Goal: Consume media (video, audio): Consume media (video, audio)

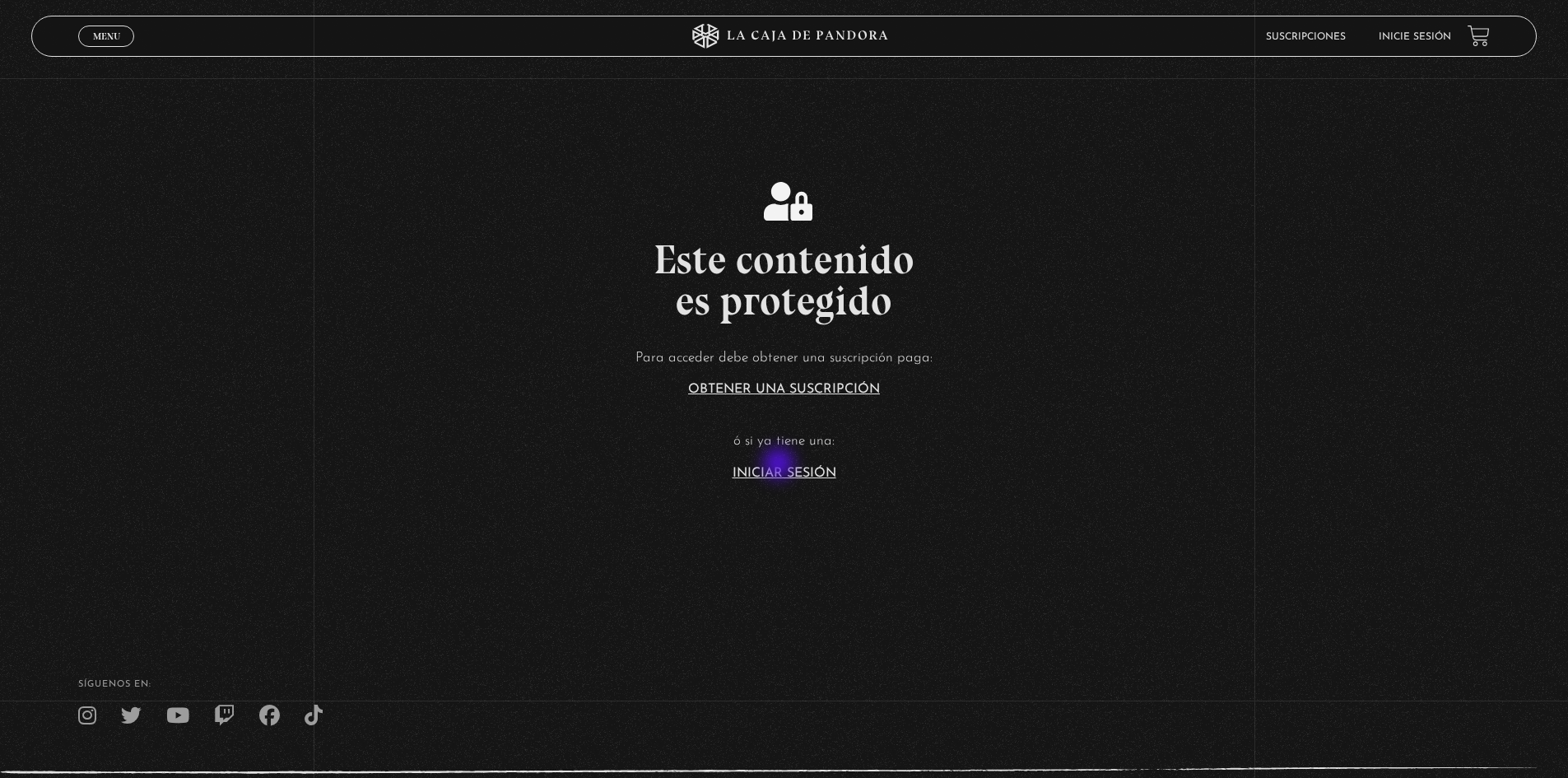
click at [783, 475] on link "Iniciar Sesión" at bounding box center [784, 474] width 104 height 13
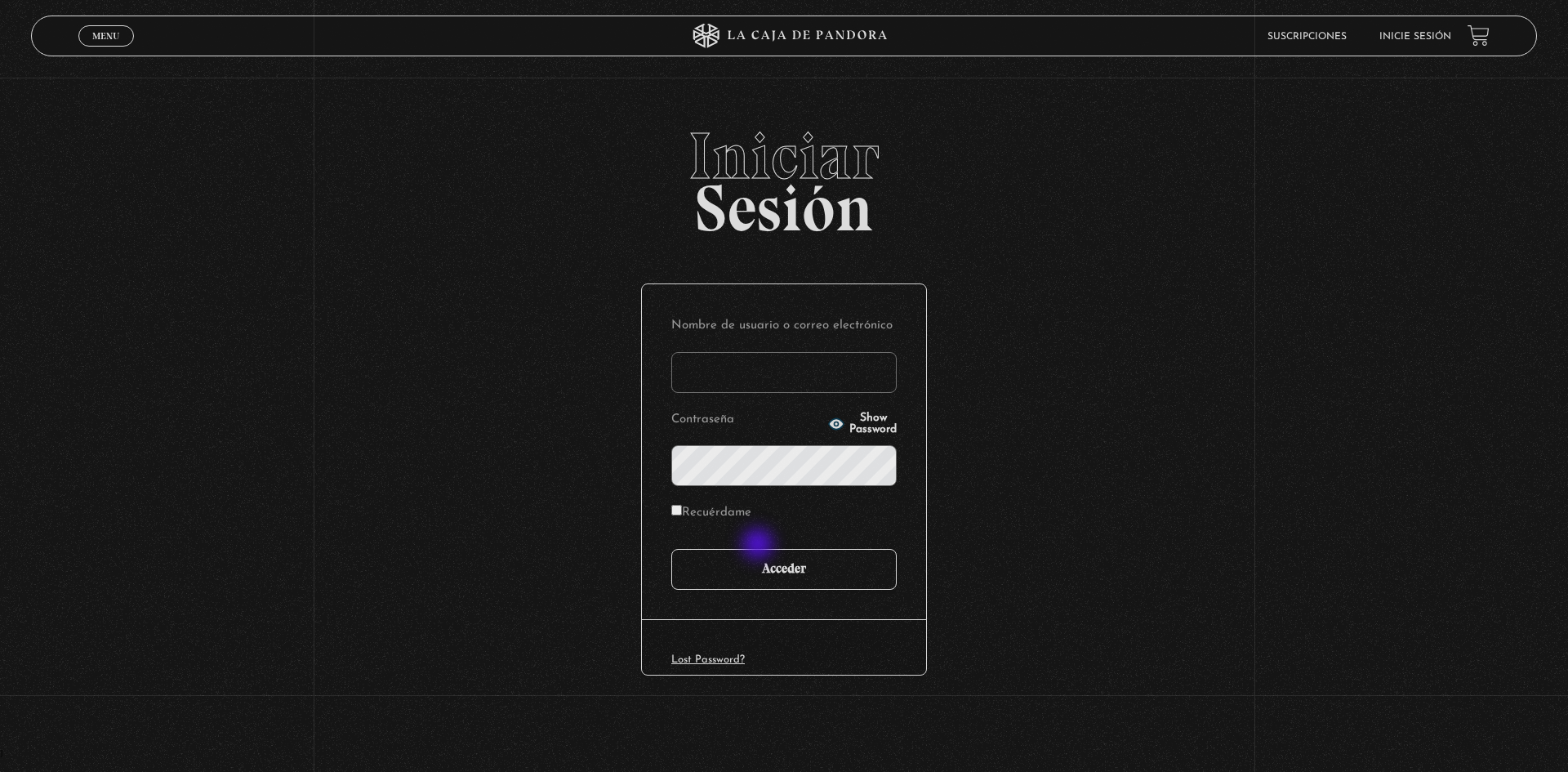
type input "motron"
click at [767, 579] on input "Acceder" at bounding box center [784, 569] width 225 height 41
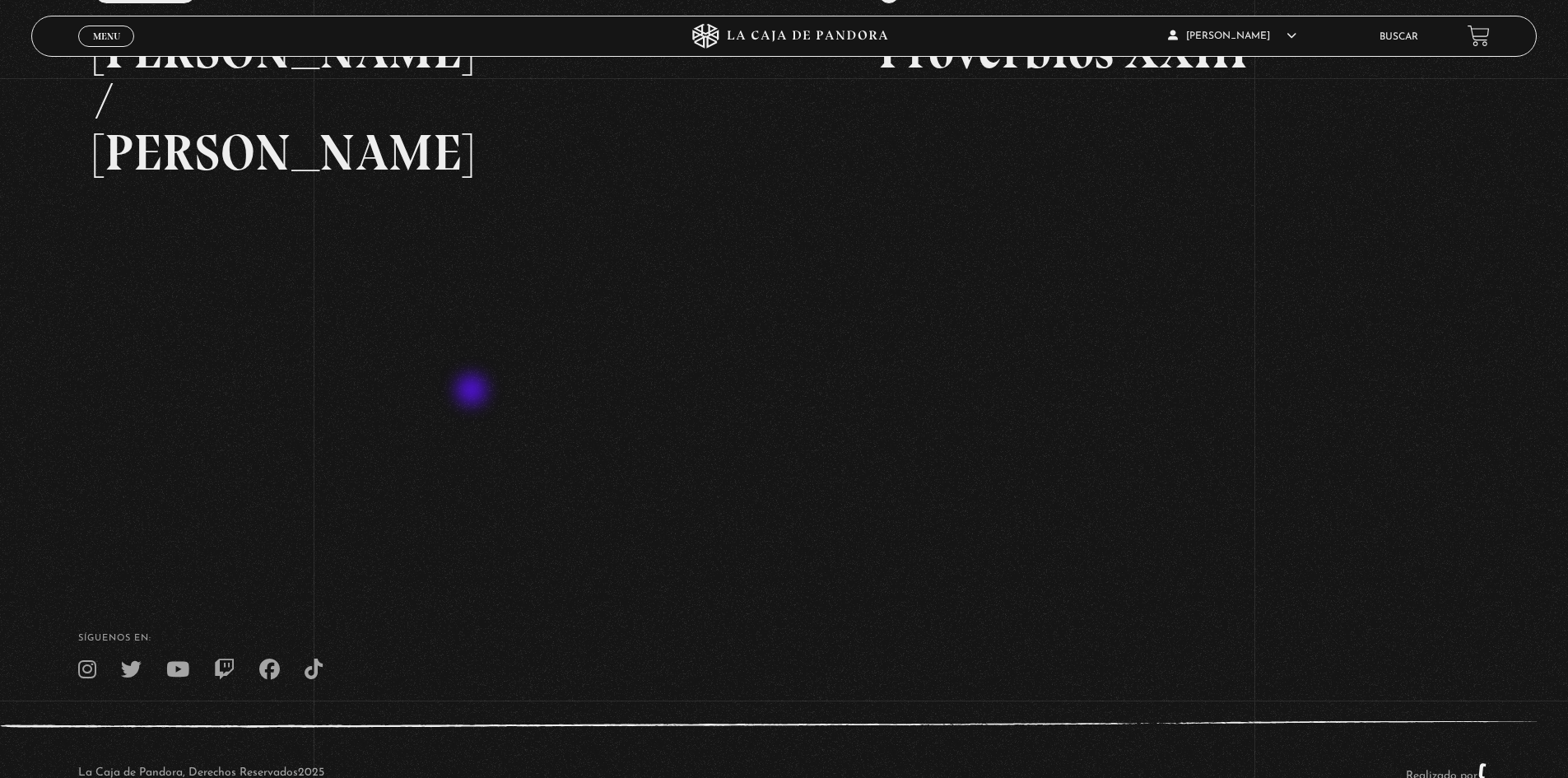
scroll to position [376, 0]
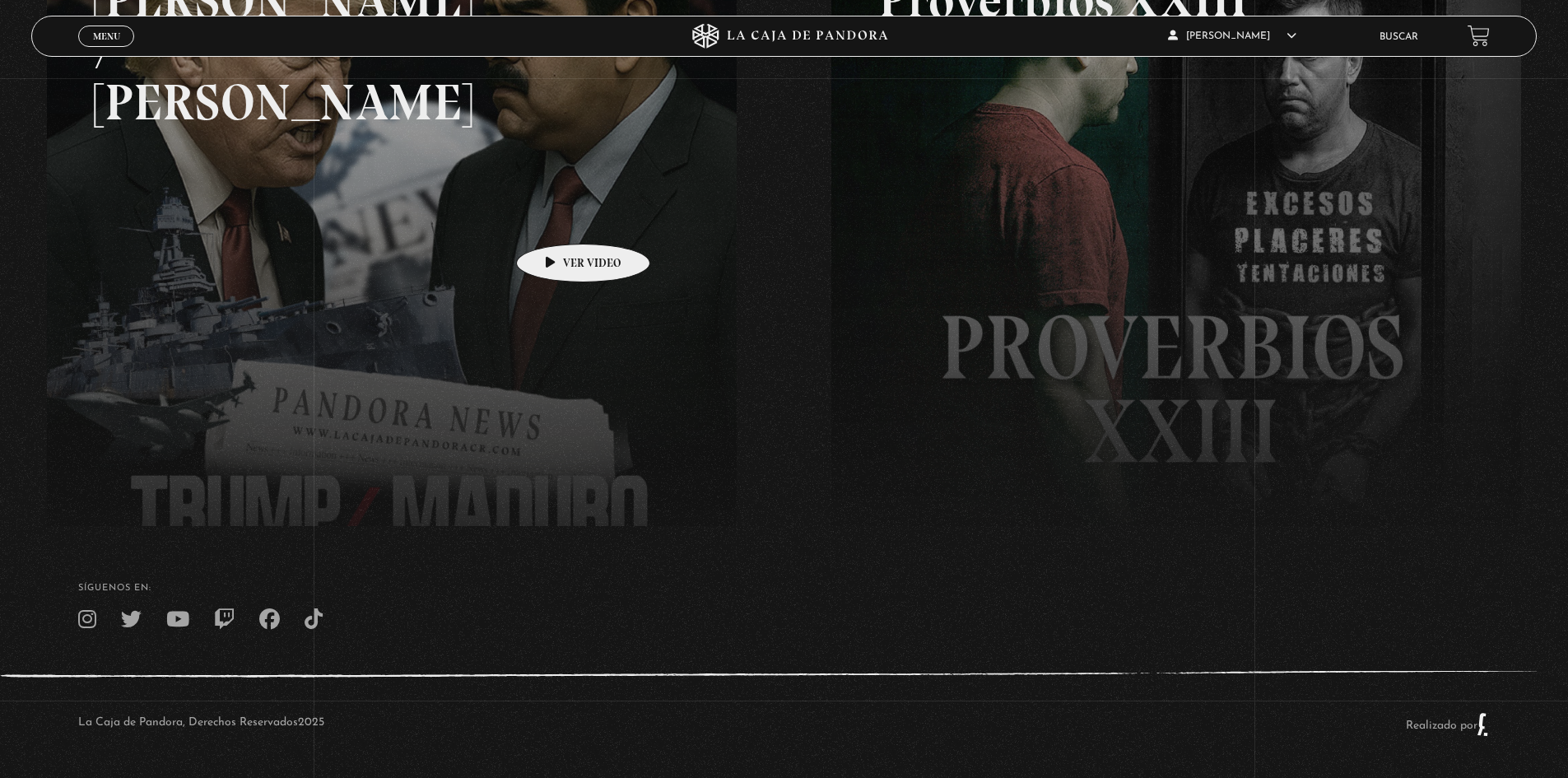
click at [545, 219] on link at bounding box center [830, 292] width 1568 height 778
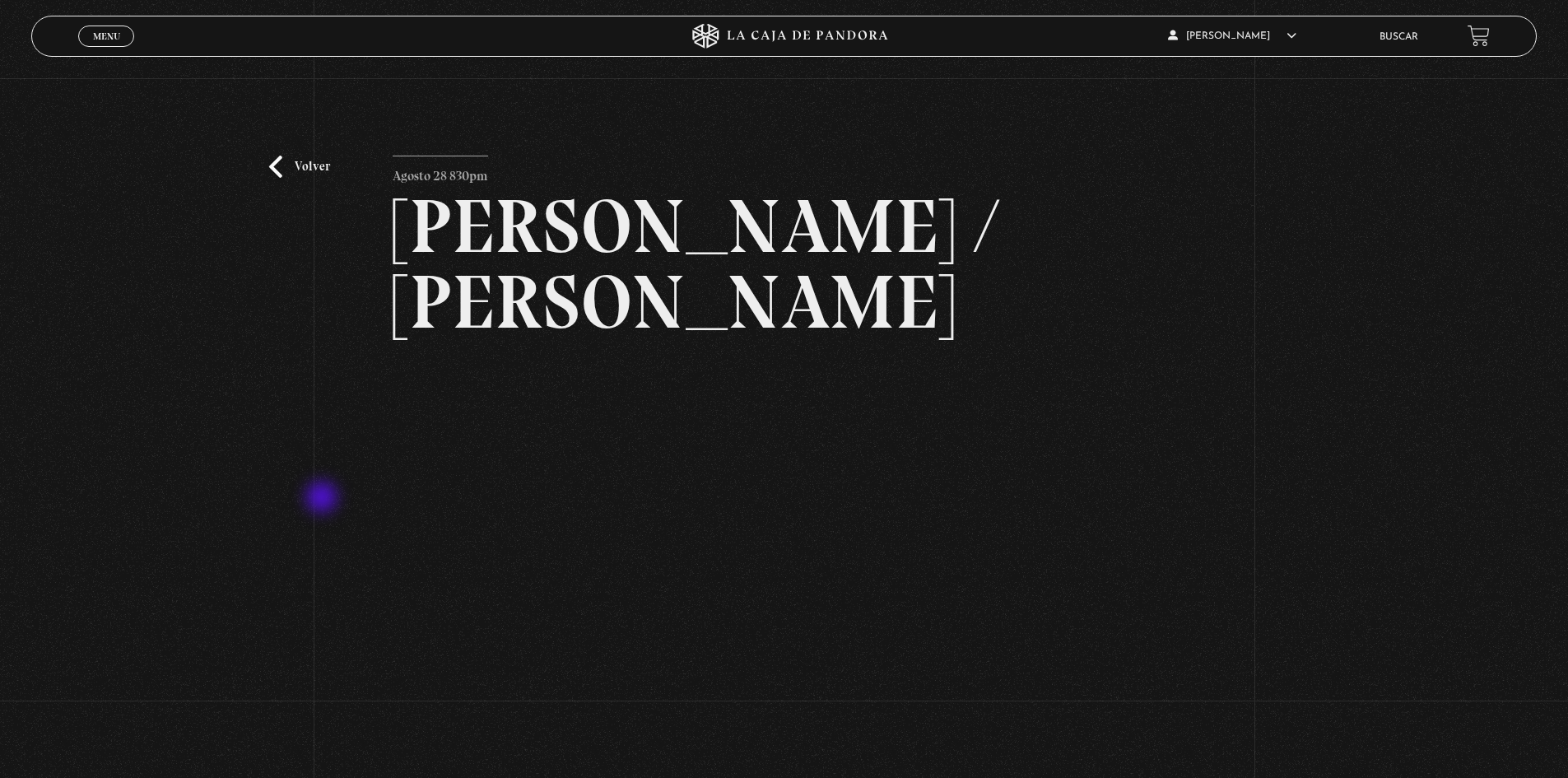
click at [324, 498] on div "Volver Agosto 28 830pm Trump / Maduro" at bounding box center [784, 458] width 1568 height 760
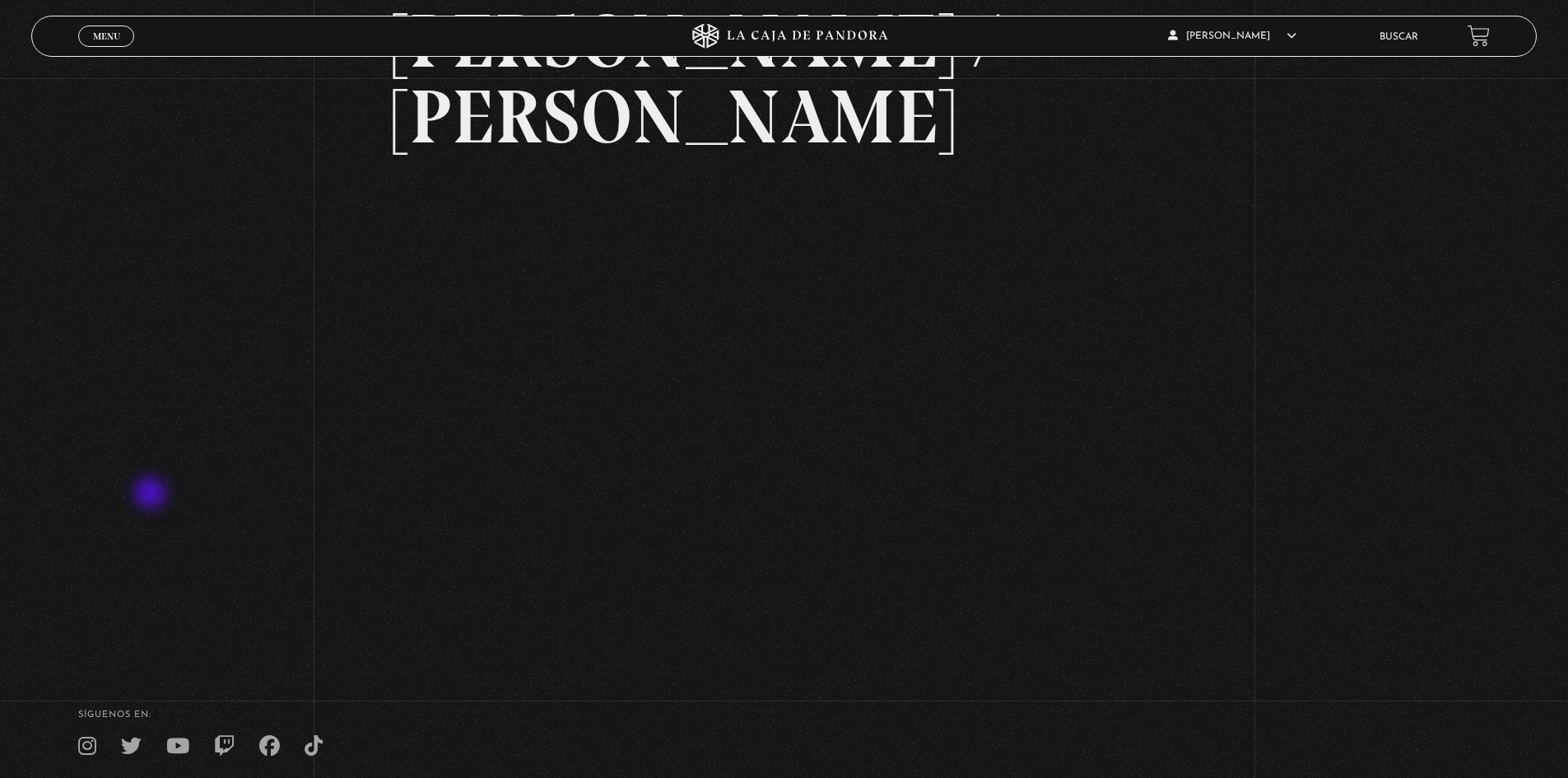
scroll to position [157, 0]
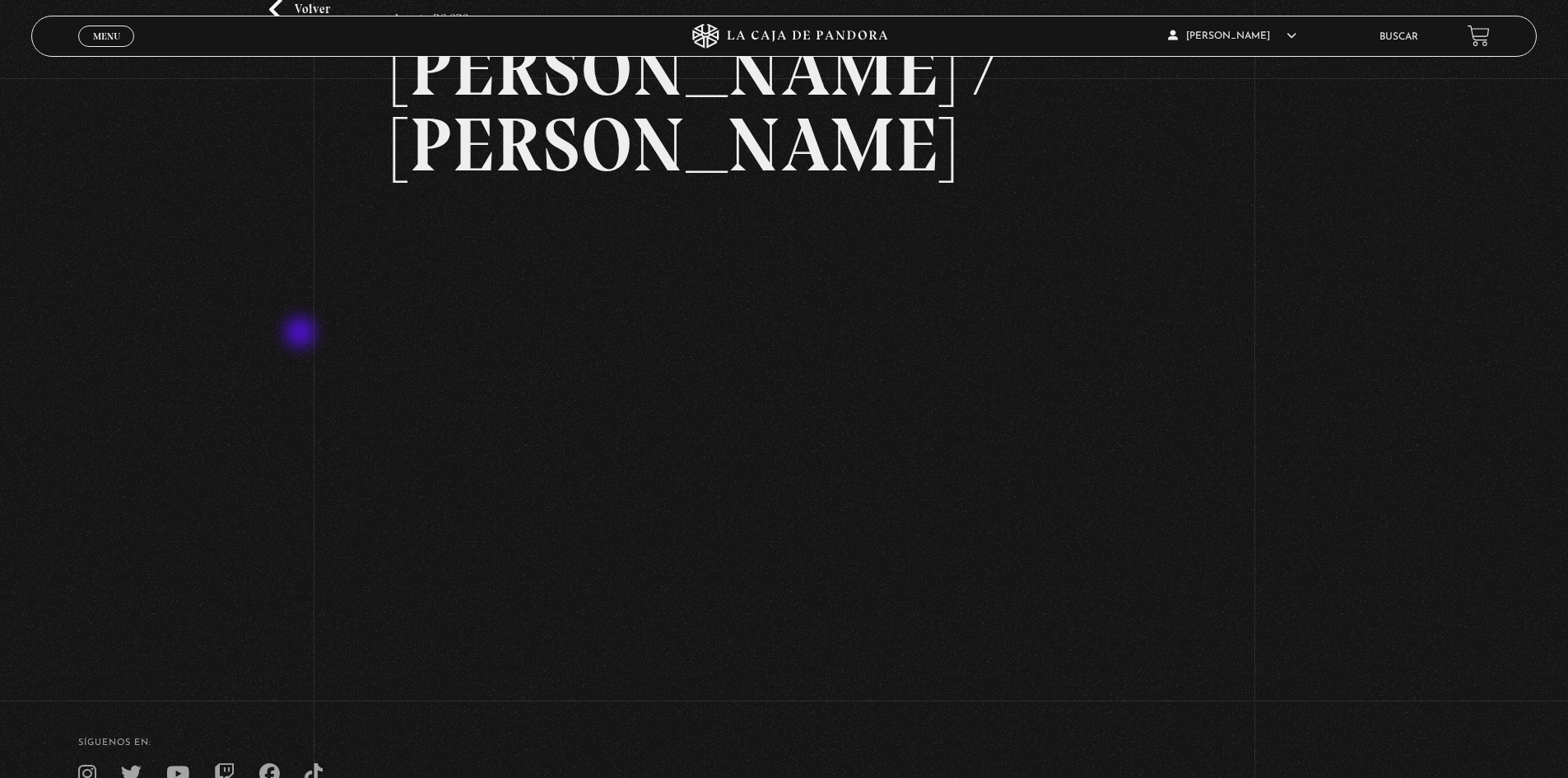
click at [302, 334] on div "Volver Agosto 28 830pm Trump / Maduro" at bounding box center [784, 301] width 1568 height 760
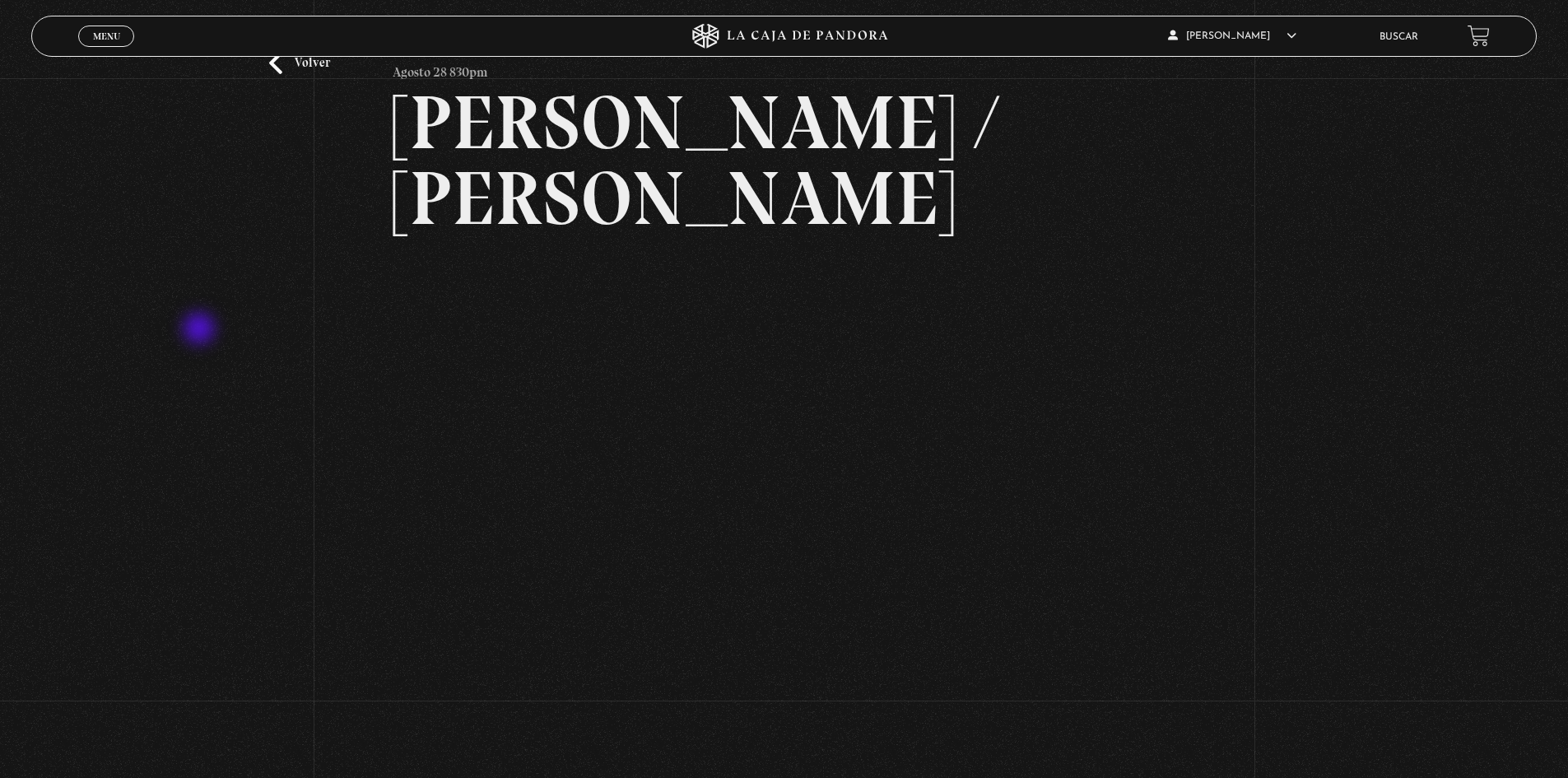
scroll to position [74, 0]
